Goal: Download file/media

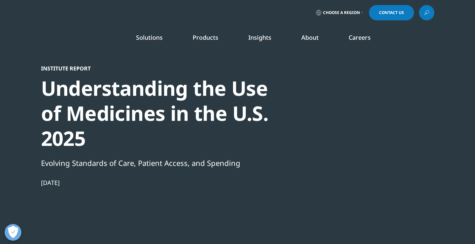
scroll to position [89, 0]
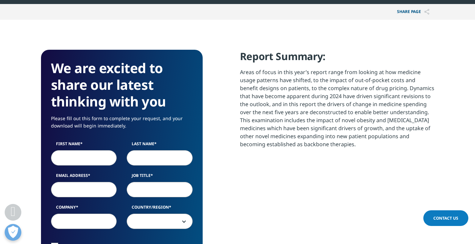
scroll to position [355, 0]
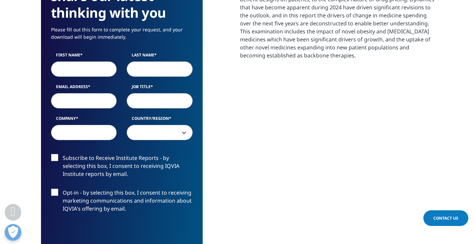
click at [68, 69] on input "First Name" at bounding box center [84, 68] width 66 height 15
type input "[US_STATE]"
click at [126, 70] on div "Last Name" at bounding box center [160, 64] width 76 height 25
drag, startPoint x: 129, startPoint y: 68, endPoint x: 150, endPoint y: 69, distance: 21.3
click at [136, 68] on input "Last Name" at bounding box center [160, 68] width 66 height 15
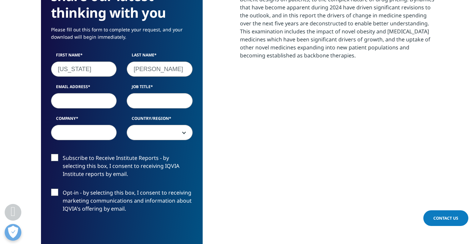
type input "[PERSON_NAME]"
click at [67, 93] on input "Email Address" at bounding box center [84, 100] width 66 height 15
type input "[US_STATE][EMAIL_ADDRESS][PERSON_NAME][DOMAIN_NAME]"
click at [155, 102] on input "Job Title" at bounding box center [160, 100] width 66 height 15
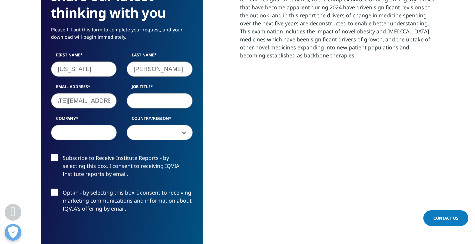
scroll to position [0, 0]
type input "Student"
click at [89, 123] on label "Company" at bounding box center [84, 119] width 66 height 9
click at [89, 125] on input "Company" at bounding box center [84, 132] width 66 height 15
type input "Student"
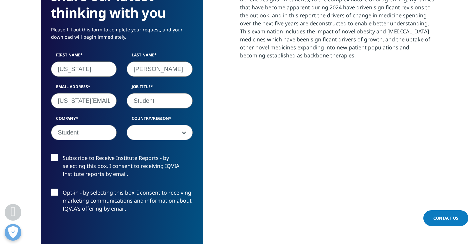
click at [159, 129] on span at bounding box center [159, 132] width 65 height 15
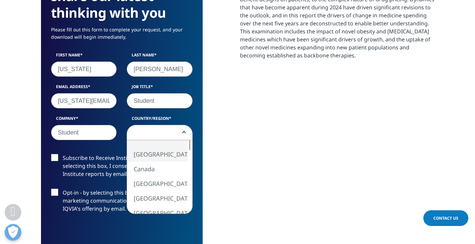
select select "[GEOGRAPHIC_DATA]"
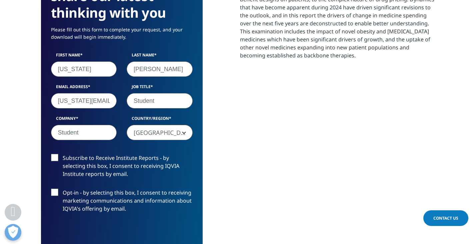
scroll to position [444, 0]
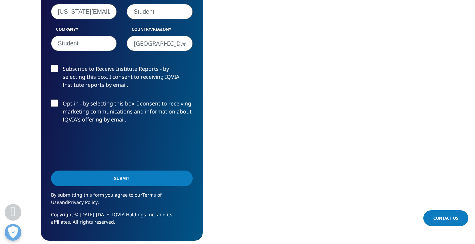
click at [133, 181] on input "Submit" at bounding box center [122, 178] width 142 height 16
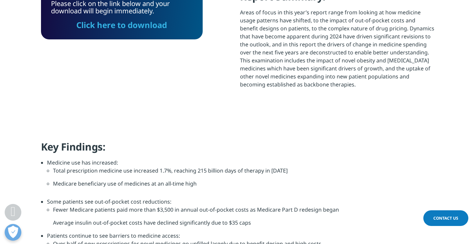
scroll to position [237, 0]
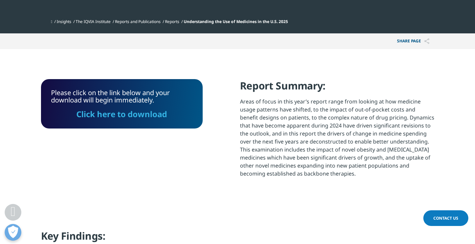
click at [131, 110] on link "Click here to download" at bounding box center [121, 113] width 91 height 11
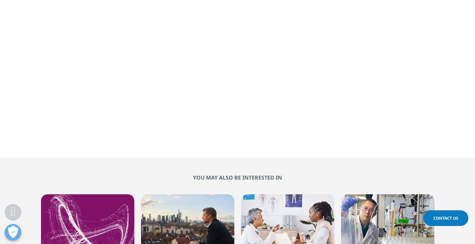
scroll to position [1867, 0]
